Goal: Transaction & Acquisition: Subscribe to service/newsletter

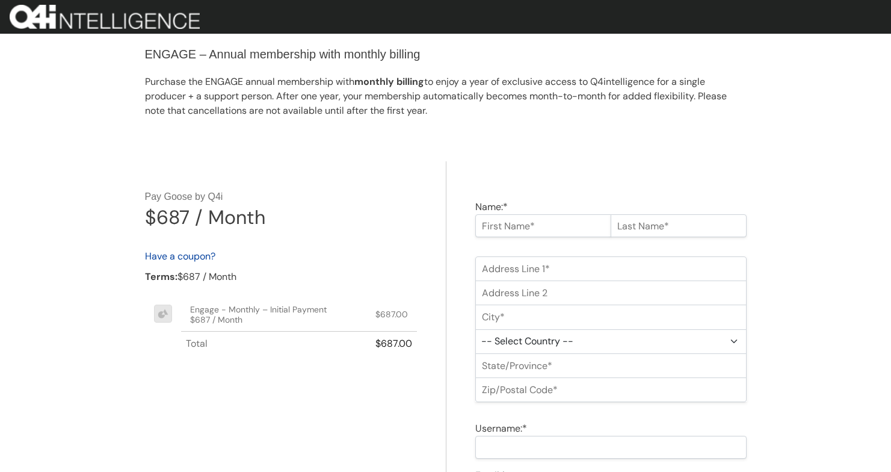
click at [560, 217] on input "Name:*" at bounding box center [543, 225] width 136 height 23
type input "Onboard"
click at [640, 233] on input "text" at bounding box center [679, 225] width 136 height 23
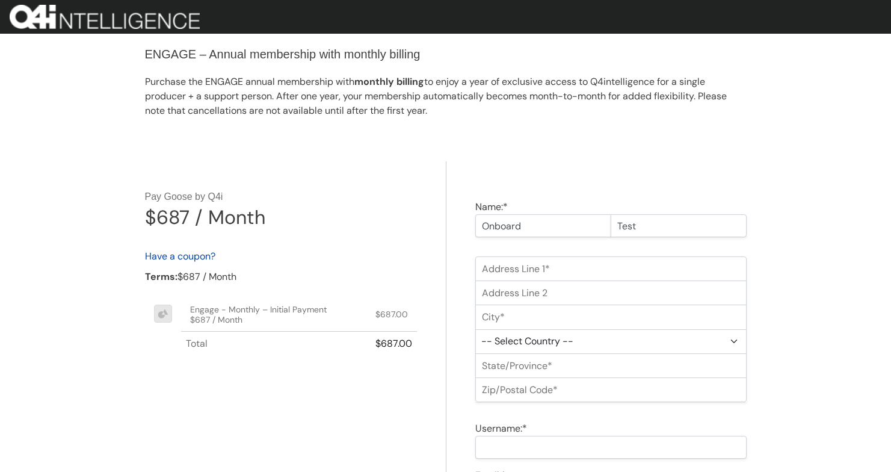
type input "Test"
drag, startPoint x: 584, startPoint y: 259, endPoint x: 583, endPoint y: 279, distance: 20.5
click at [584, 259] on input "Address Line 1:*" at bounding box center [610, 268] width 271 height 25
type input "12345 NW 70th St"
click at [520, 305] on input "City:*" at bounding box center [610, 316] width 271 height 25
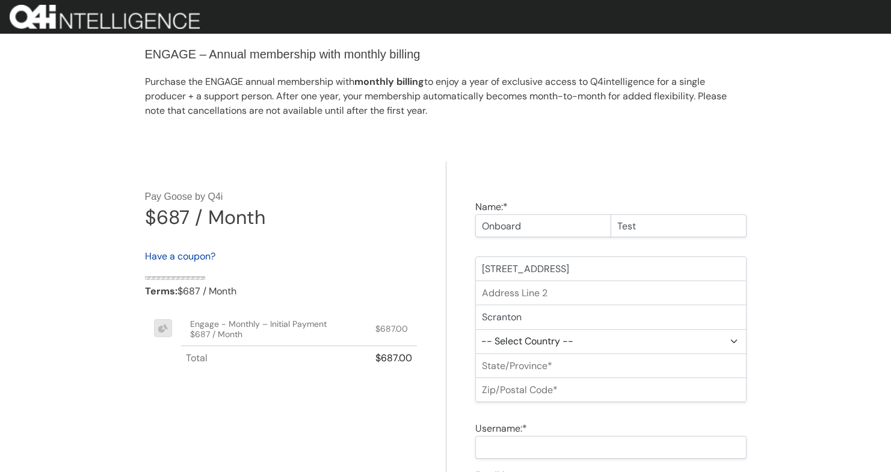
type input "Scranton"
click at [567, 342] on select "-- Select Country -- United States (US) Afghanistan Åland Islands Albania Alger…" at bounding box center [610, 341] width 271 height 25
select select "US"
click at [546, 371] on select "-- Select State -- Alabama Alaska Arizona Arkansas California Colorado Connecti…" at bounding box center [610, 365] width 271 height 25
select select "PA"
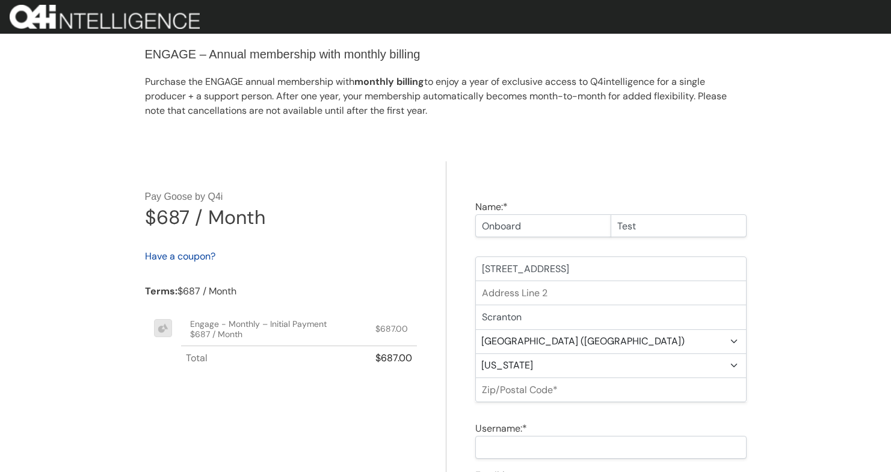
click at [549, 388] on input "Zip/Postal Code:*" at bounding box center [610, 389] width 271 height 25
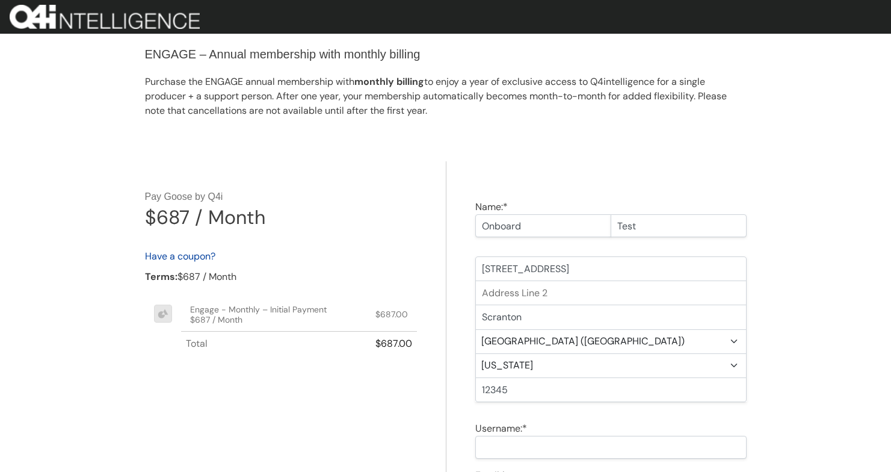
scroll to position [262, 0]
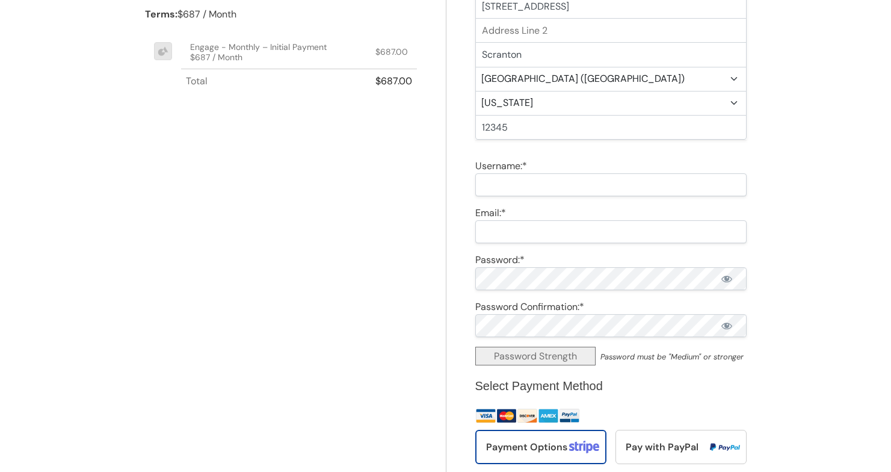
type input "12345"
click at [570, 192] on input "Username:*" at bounding box center [610, 184] width 271 height 23
type input "f"
click at [570, 239] on input "Email:*" at bounding box center [610, 231] width 271 height 23
type input "wcheshier+onboarding@gmail.com"
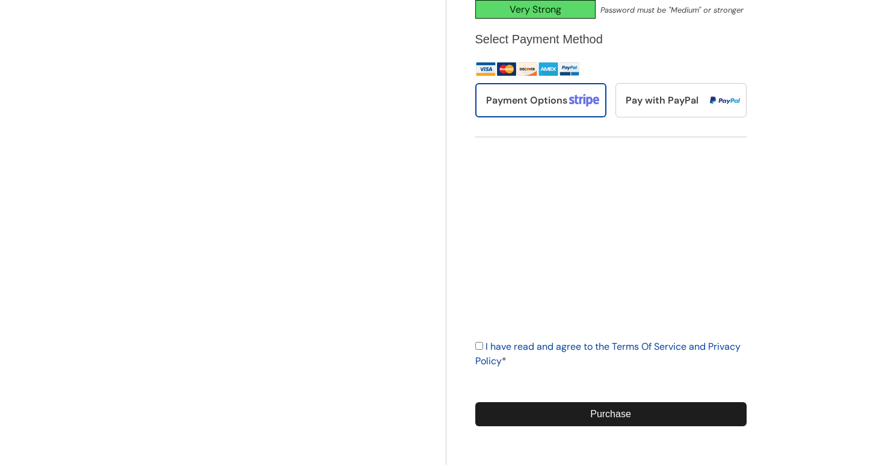
scroll to position [630, 0]
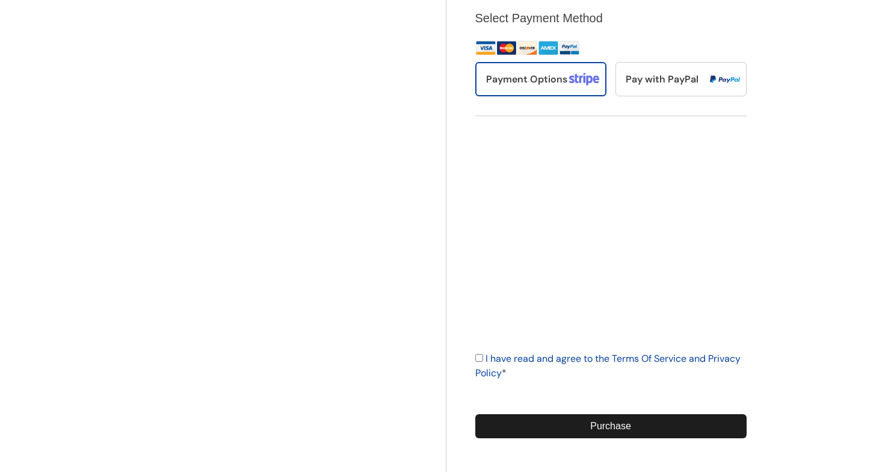
click at [481, 365] on div "I have read and agree to the Terms Of Service and Privacy Policy *" at bounding box center [610, 365] width 271 height 29
click at [480, 360] on input "I have read and agree to the Terms Of Service and Privacy Policy *" at bounding box center [479, 358] width 8 height 8
checkbox input "true"
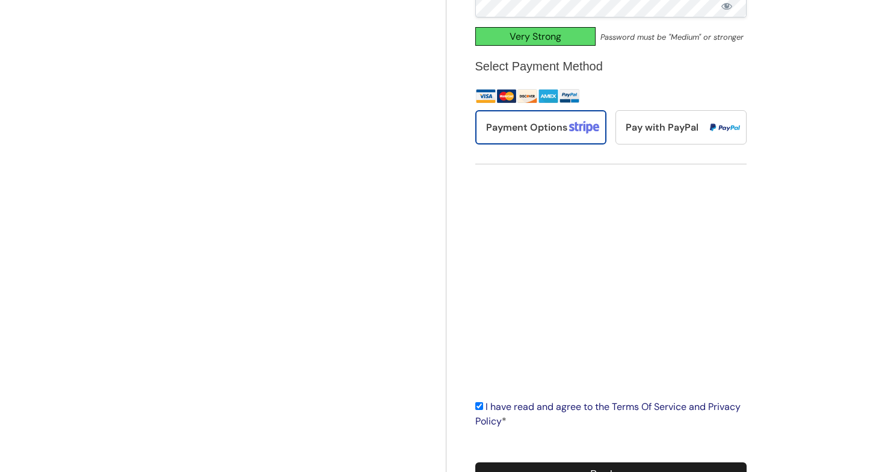
scroll to position [664, 0]
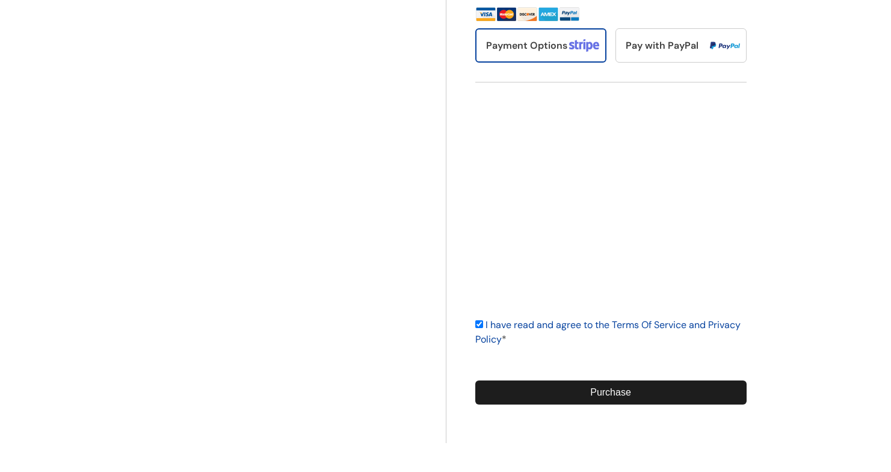
click at [592, 398] on input "Purchase" at bounding box center [610, 392] width 271 height 24
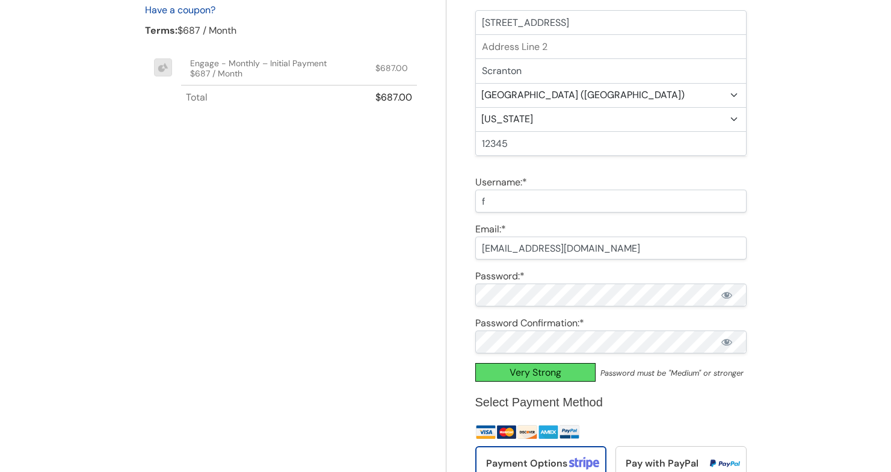
scroll to position [678, 0]
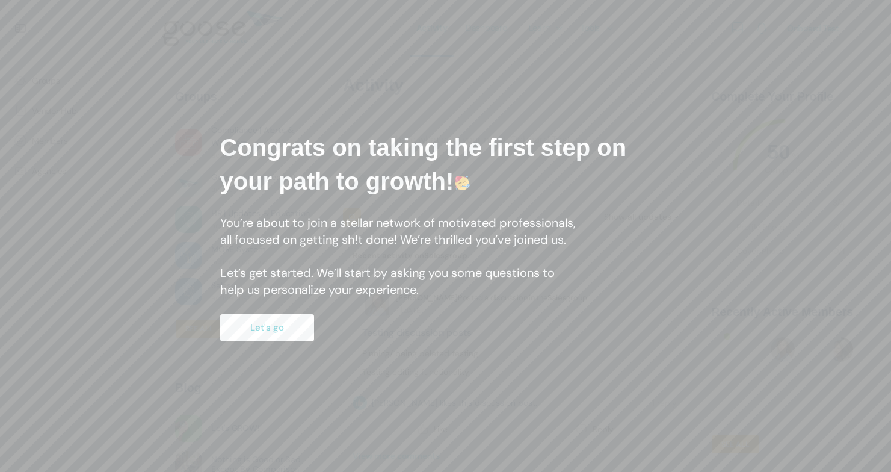
click at [298, 314] on div "Congrats on taking the first step on your path to growth! You’re about to join …" at bounding box center [445, 236] width 487 height 247
click at [291, 329] on button "Let's go" at bounding box center [267, 327] width 94 height 27
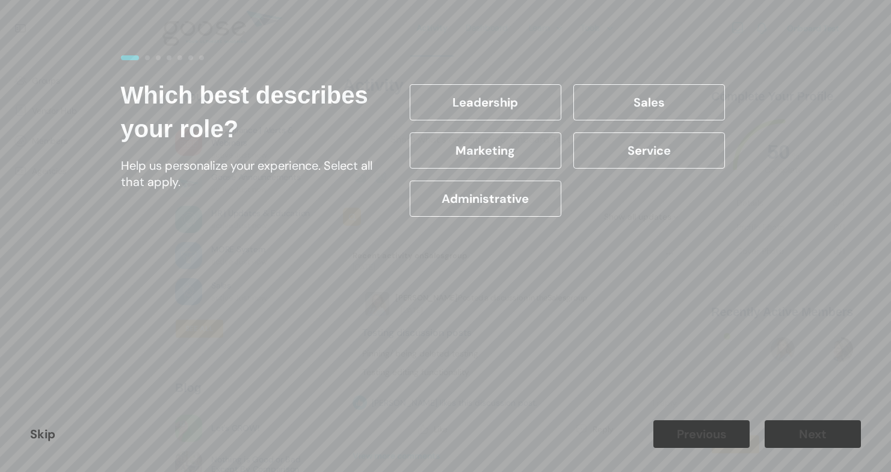
click at [507, 168] on div "Marketing" at bounding box center [486, 150] width 164 height 48
click at [502, 196] on label "Administrative" at bounding box center [486, 199] width 152 height 36
click at [0, 0] on input "Administrative" at bounding box center [0, 0] width 0 height 0
click at [47, 428] on link "Skip" at bounding box center [42, 434] width 25 height 16
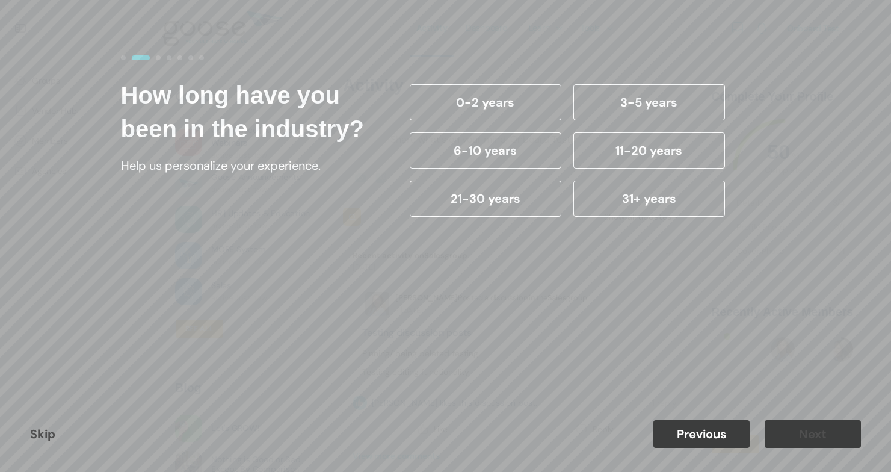
click at [47, 428] on link "Skip" at bounding box center [42, 434] width 25 height 16
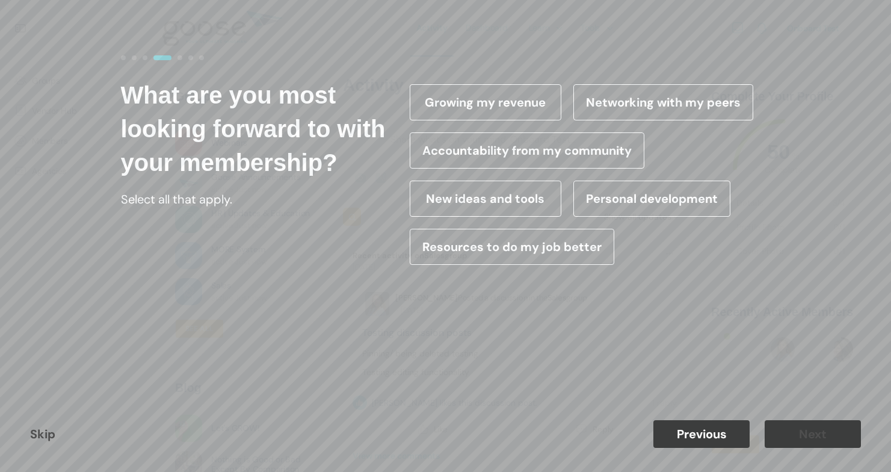
click at [47, 428] on link "Skip" at bounding box center [42, 434] width 25 height 16
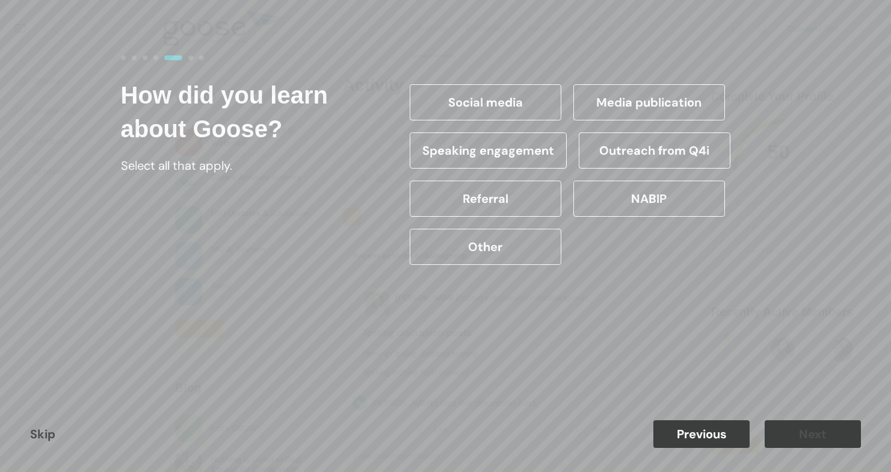
click at [47, 428] on link "Skip" at bounding box center [42, 434] width 25 height 16
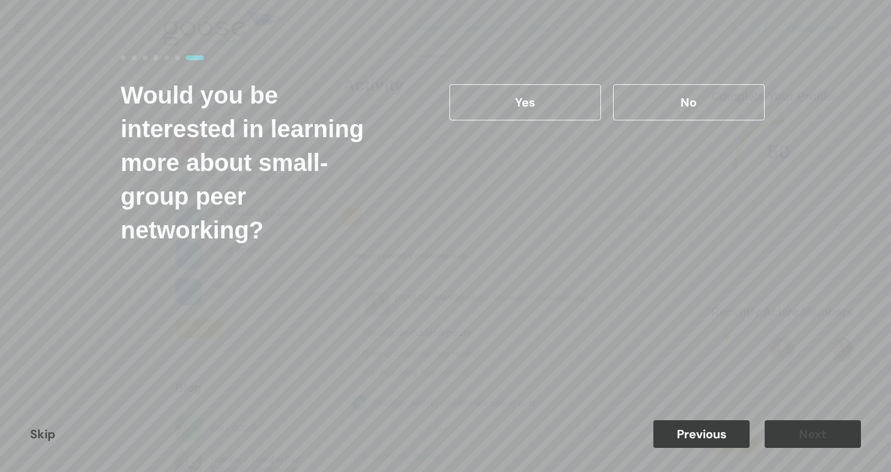
click at [47, 428] on link "Skip" at bounding box center [42, 434] width 25 height 16
click at [641, 99] on label "No" at bounding box center [689, 102] width 152 height 36
click at [0, 0] on input "No" at bounding box center [0, 0] width 0 height 0
click at [696, 431] on button "Previous" at bounding box center [702, 434] width 96 height 28
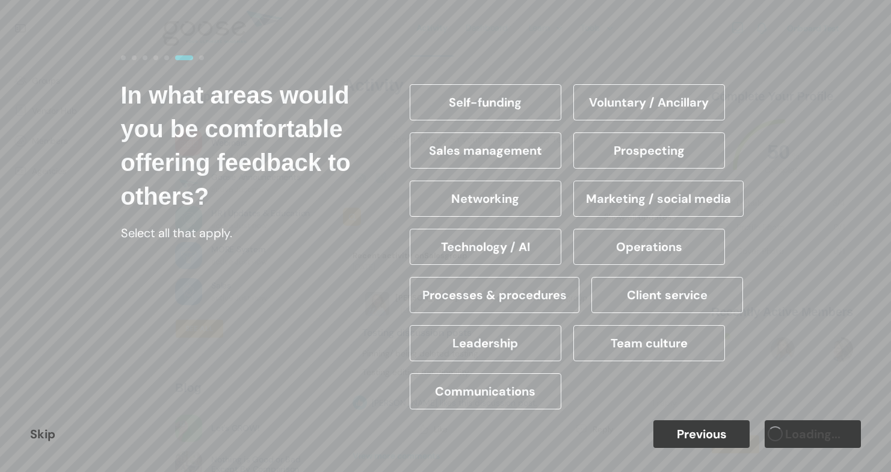
click at [681, 327] on label "Team culture" at bounding box center [649, 343] width 152 height 36
click at [0, 0] on input "Team culture" at bounding box center [0, 0] width 0 height 0
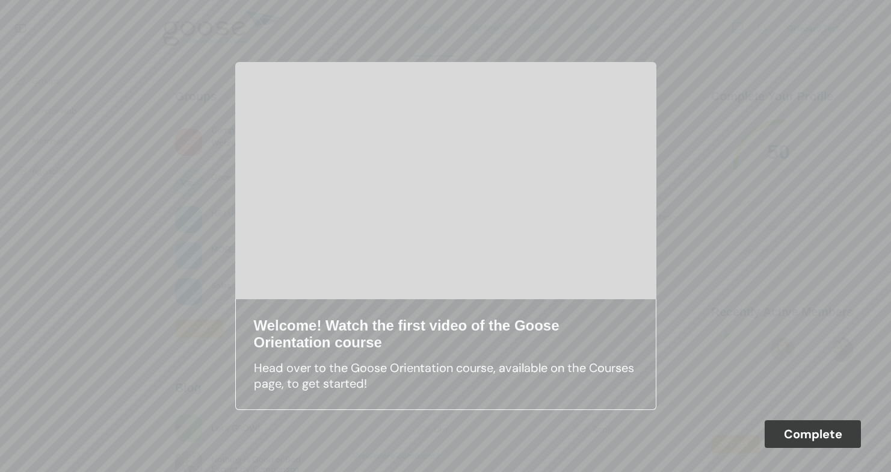
click at [808, 432] on button "Complete" at bounding box center [813, 434] width 96 height 28
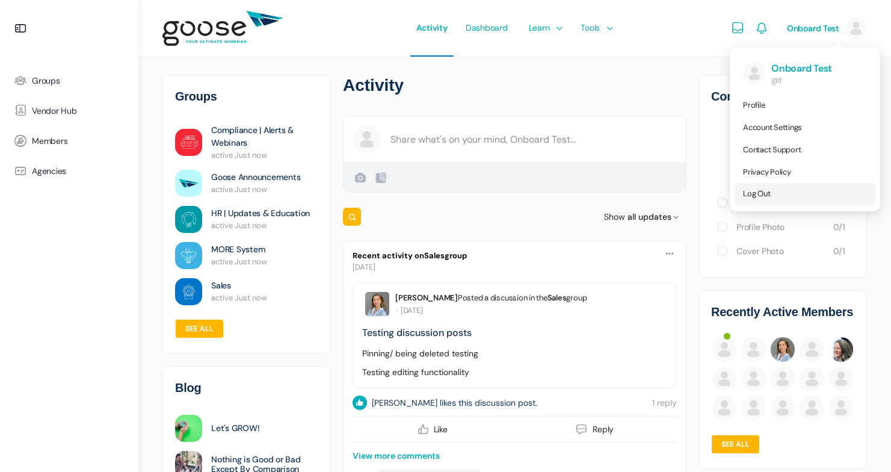
click at [758, 199] on link "Log Out" at bounding box center [805, 194] width 141 height 22
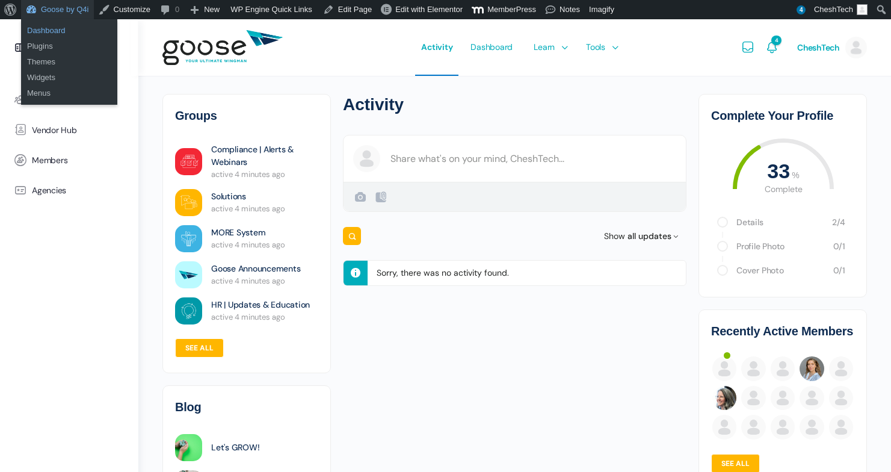
click at [55, 31] on link "Dashboard" at bounding box center [69, 31] width 96 height 16
